Goal: Task Accomplishment & Management: Use online tool/utility

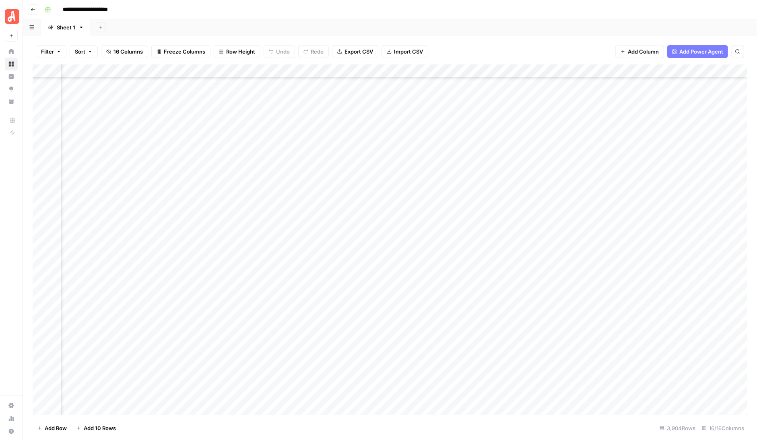
scroll to position [9120, 417]
click at [204, 69] on div "Add Column" at bounding box center [390, 239] width 715 height 350
click at [382, 70] on div "Add Column" at bounding box center [390, 239] width 715 height 350
click at [524, 70] on div "Add Column" at bounding box center [390, 239] width 715 height 350
click at [657, 69] on div "Add Column" at bounding box center [390, 239] width 715 height 350
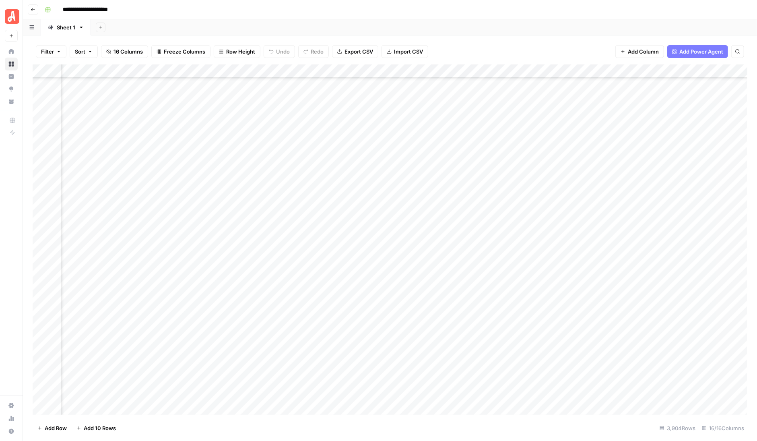
scroll to position [9120, 596]
click at [635, 70] on div "Add Column" at bounding box center [390, 239] width 715 height 350
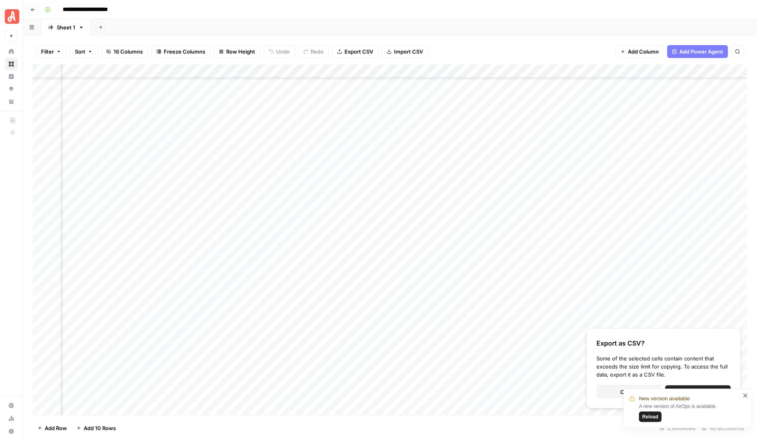
scroll to position [9120, 360]
click at [357, 51] on span "Export CSV" at bounding box center [358, 51] width 29 height 8
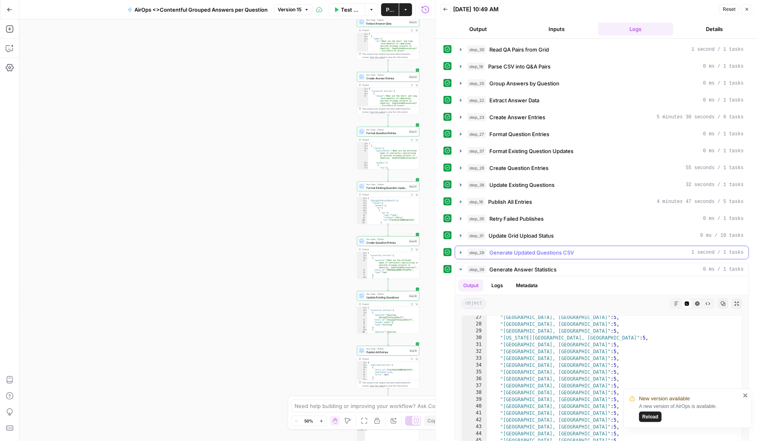
scroll to position [145, 0]
click at [460, 234] on icon "button" at bounding box center [461, 235] width 2 height 3
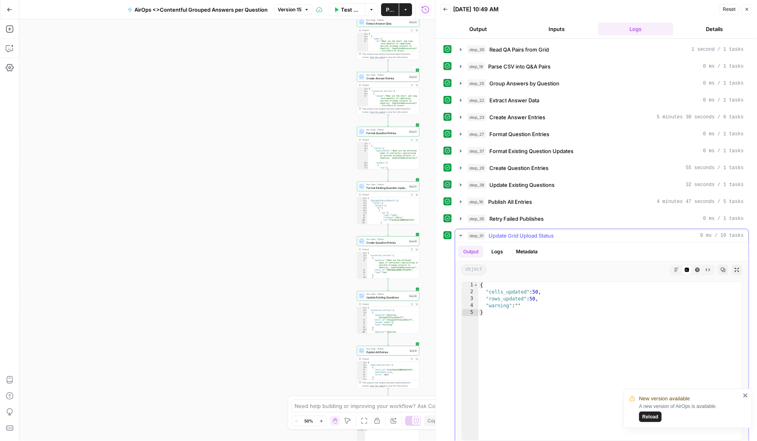
click at [460, 235] on icon "button" at bounding box center [460, 236] width 3 height 2
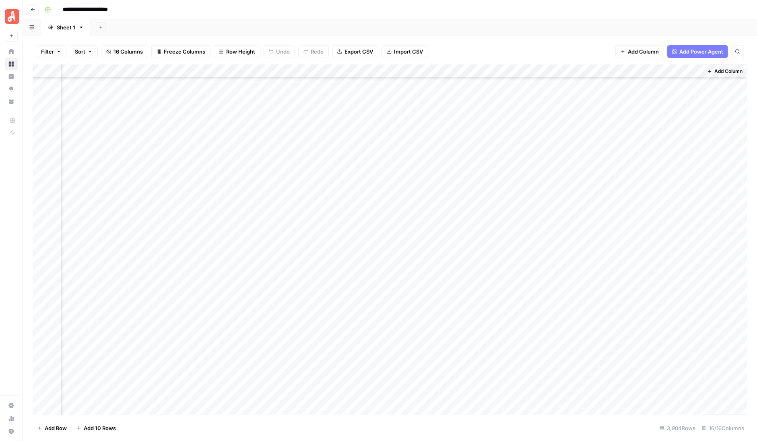
scroll to position [8626, 764]
